Goal: Navigation & Orientation: Understand site structure

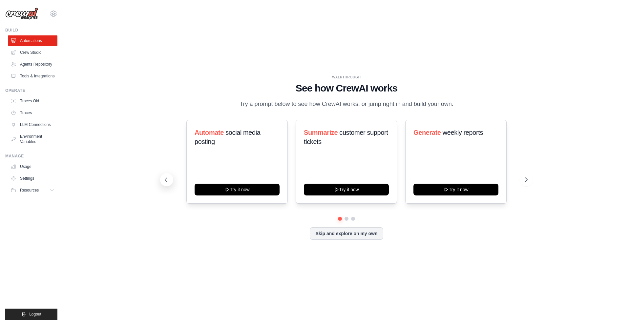
click at [167, 177] on icon at bounding box center [166, 180] width 7 height 7
click at [527, 180] on icon at bounding box center [527, 180] width 7 height 7
